Goal: Browse casually

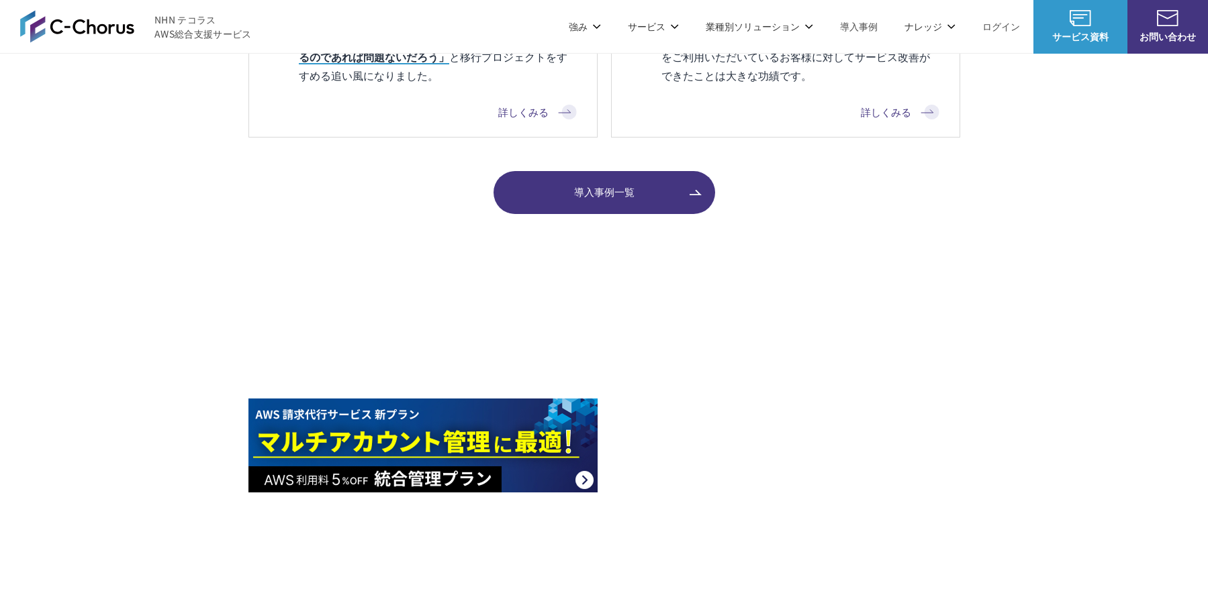
scroll to position [1678, 0]
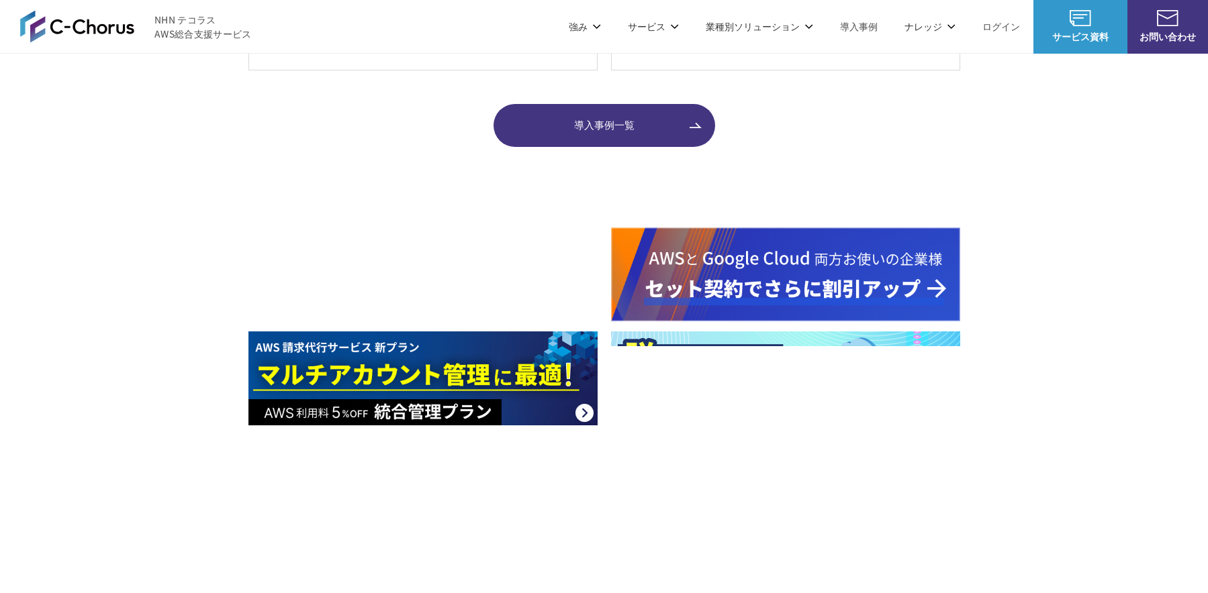
click at [95, 429] on div at bounding box center [604, 379] width 1208 height 302
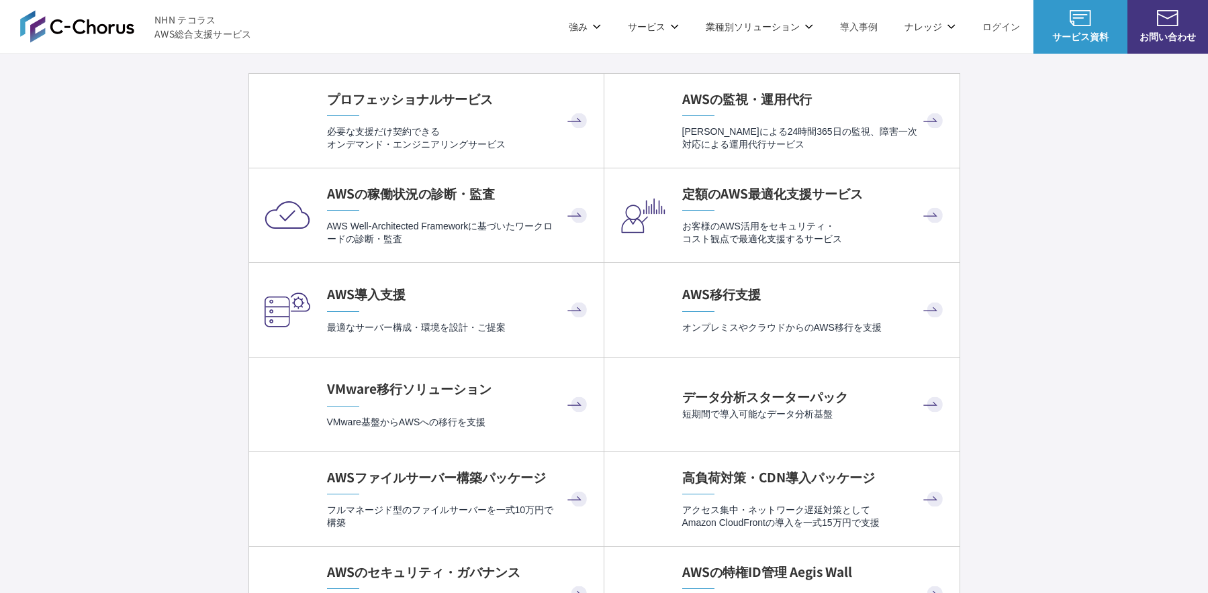
scroll to position [2685, 0]
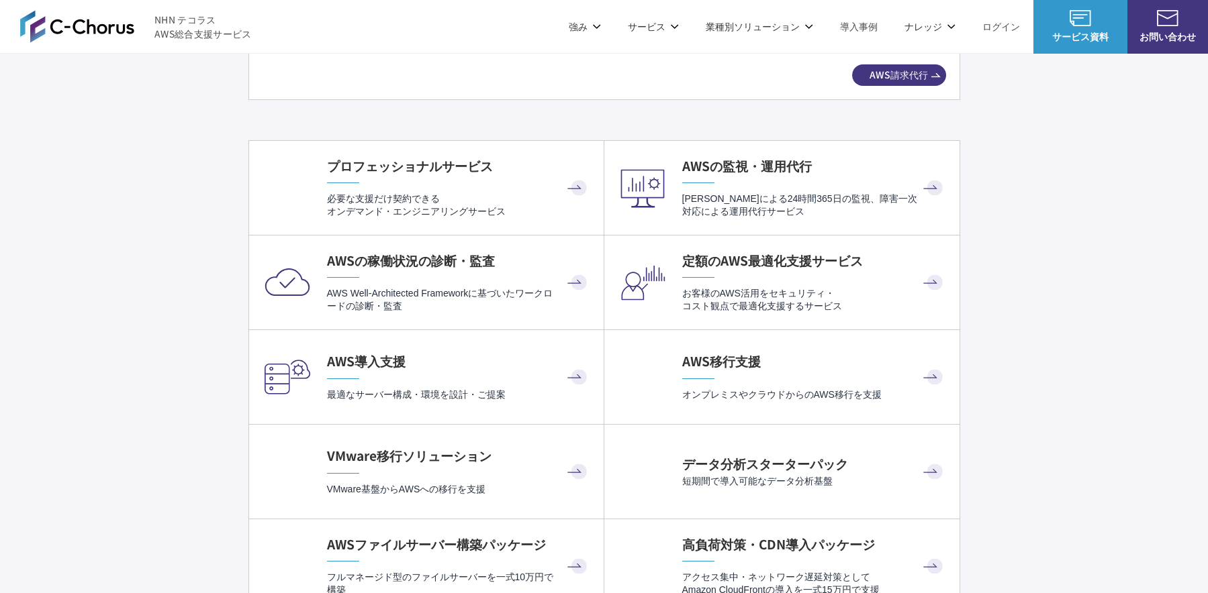
drag, startPoint x: 148, startPoint y: 271, endPoint x: 156, endPoint y: 277, distance: 10.1
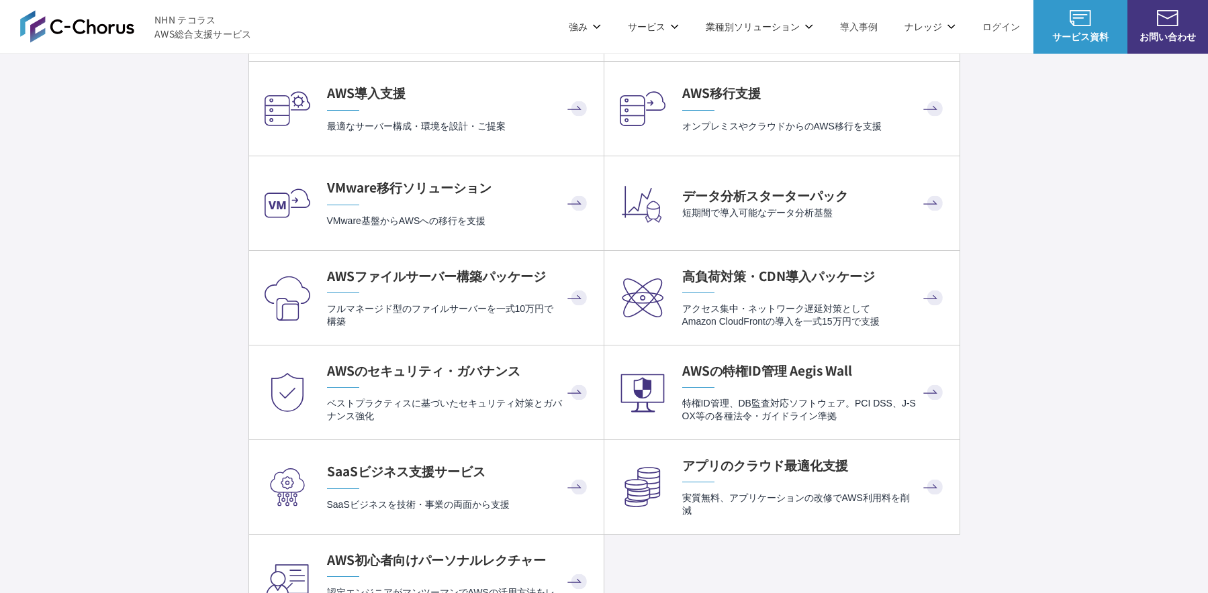
scroll to position [3155, 0]
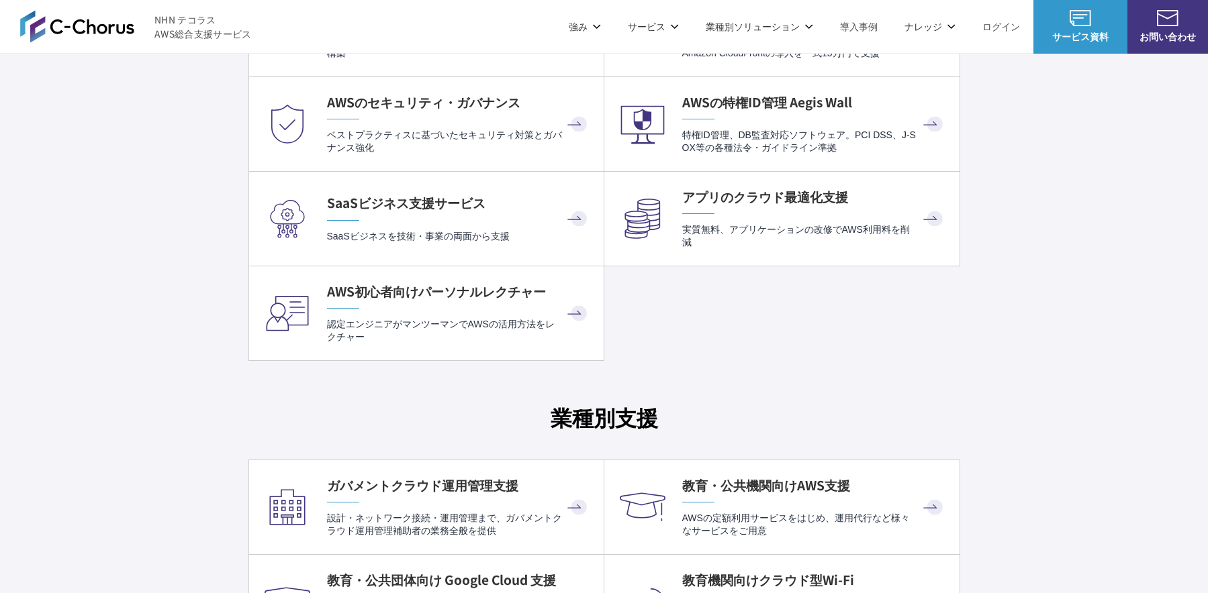
scroll to position [3290, 0]
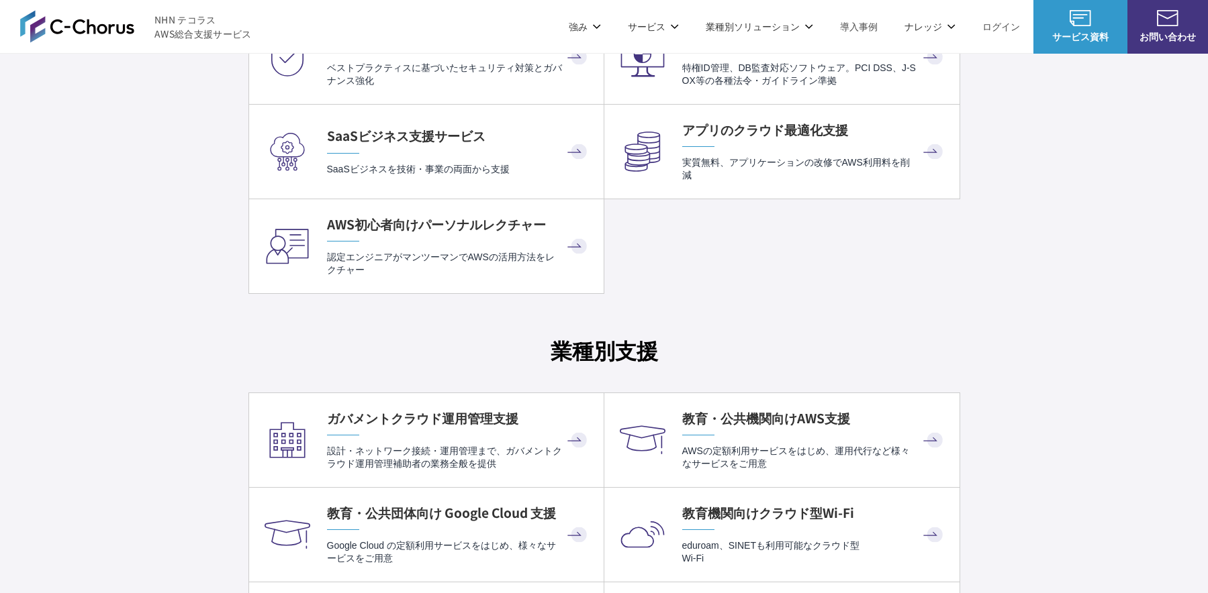
drag, startPoint x: 199, startPoint y: 326, endPoint x: 189, endPoint y: 330, distance: 10.0
click at [189, 330] on div "C-Chorusのサービス一覧 AWSを総合的に活用するための サービスラインアップ AWS請求代行 (リセール) AWS請求代行 プロフェッショナルサービス…" at bounding box center [604, 486] width 1208 height 2974
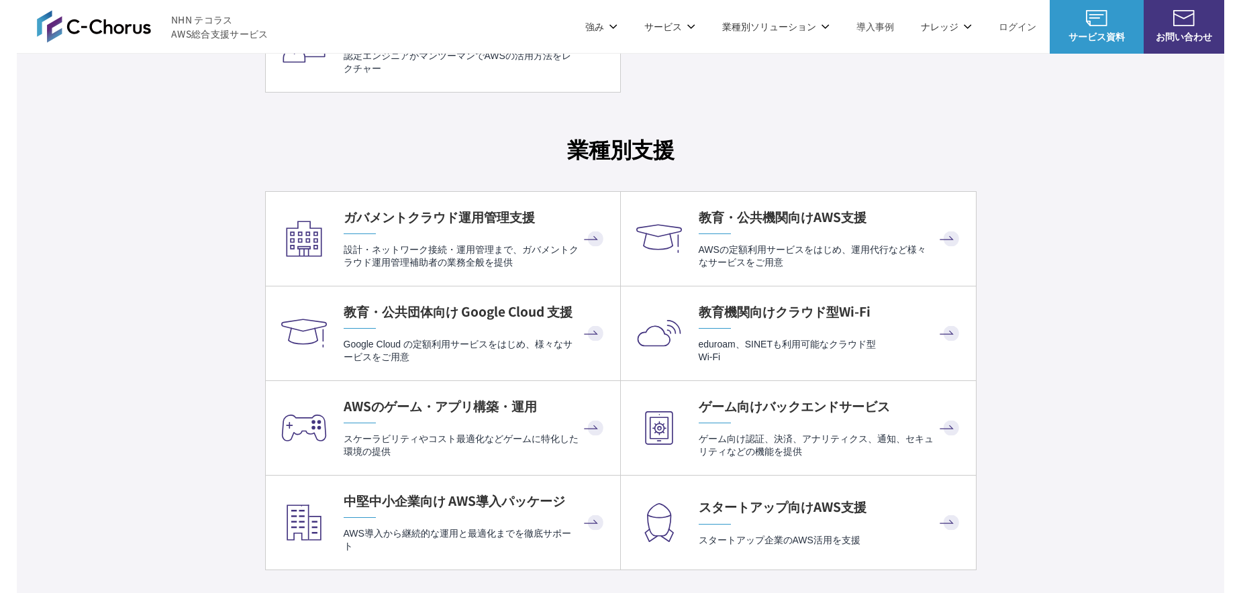
scroll to position [3625, 0]
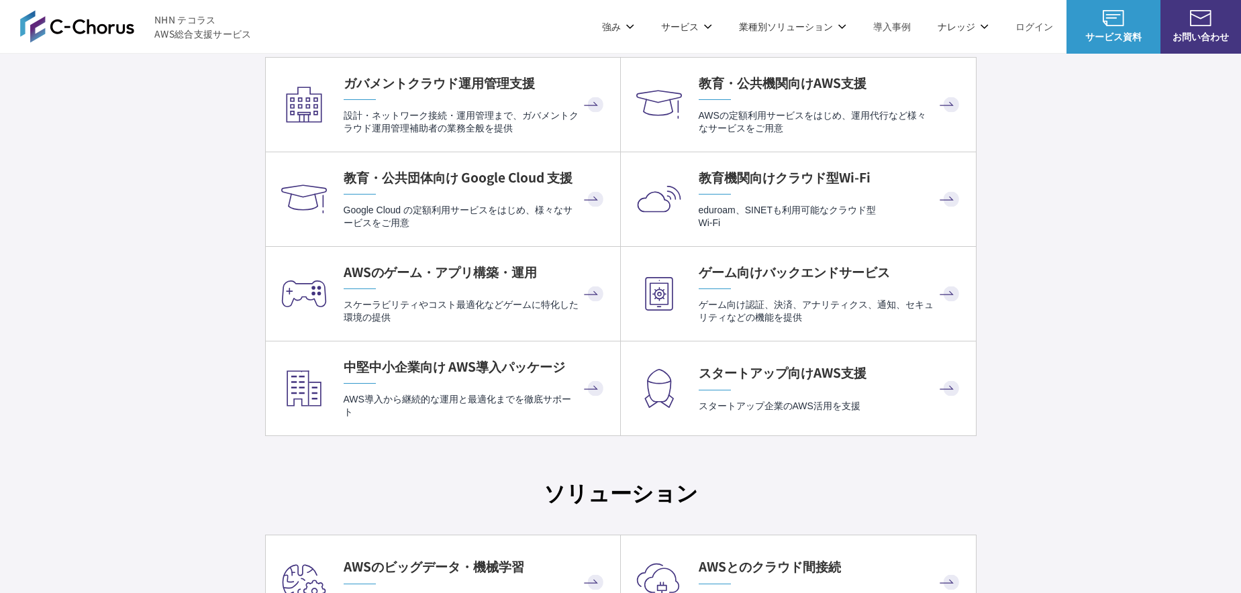
click at [228, 436] on div "C-Chorusのサービス一覧 AWSを総合的に活用するための サービスラインアップ AWS請求代行 (リセール) AWS請求代行 プロフェッショナルサービス…" at bounding box center [620, 150] width 1241 height 2974
click at [189, 311] on div "C-Chorusのサービス一覧 AWSを総合的に活用するための サービスラインアップ AWS請求代行 (リセール) AWS請求代行 プロフェッショナルサービス…" at bounding box center [620, 150] width 1241 height 2974
click at [193, 267] on div "C-Chorusのサービス一覧 AWSを総合的に活用するための サービスラインアップ AWS請求代行 (リセール) AWS請求代行 プロフェッショナルサービス…" at bounding box center [620, 150] width 1241 height 2974
